Goal: Navigation & Orientation: Go to known website

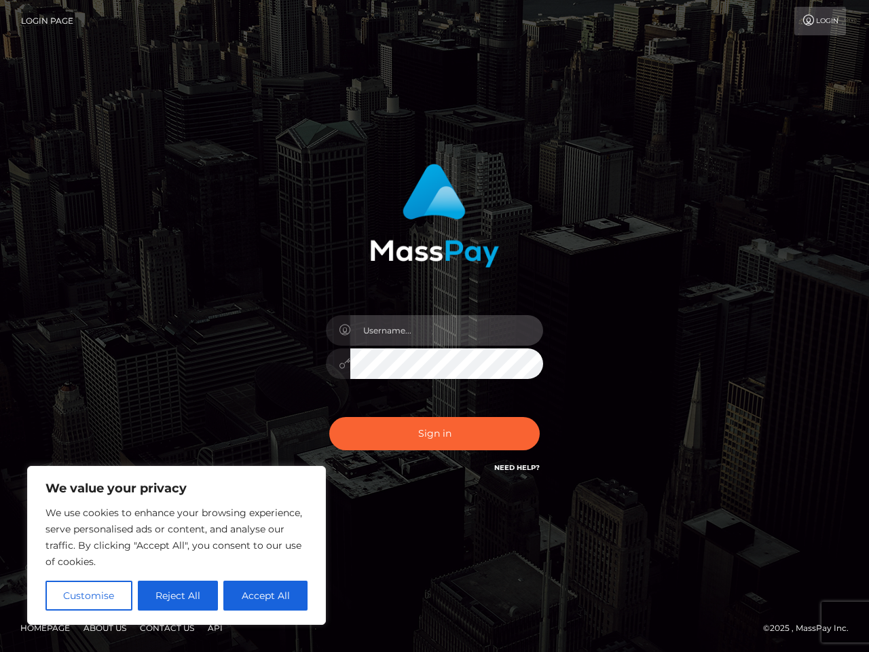
click at [435, 326] on input "text" at bounding box center [446, 330] width 193 height 31
click at [88, 596] on button "Customise" at bounding box center [88, 596] width 87 height 30
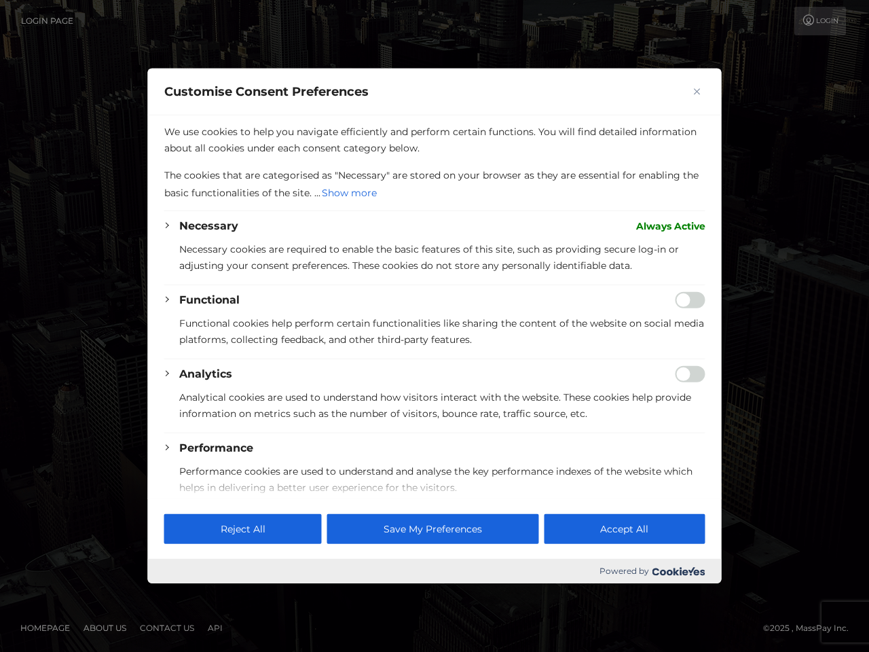
click at [177, 596] on div at bounding box center [434, 326] width 869 height 652
click at [265, 156] on p "We use cookies to help you navigate efficiently and perform certain functions. …" at bounding box center [434, 140] width 541 height 33
click at [435, 422] on p "Analytical cookies are used to understand how visitors interact with the websit…" at bounding box center [442, 405] width 526 height 33
